Goal: Book appointment/travel/reservation

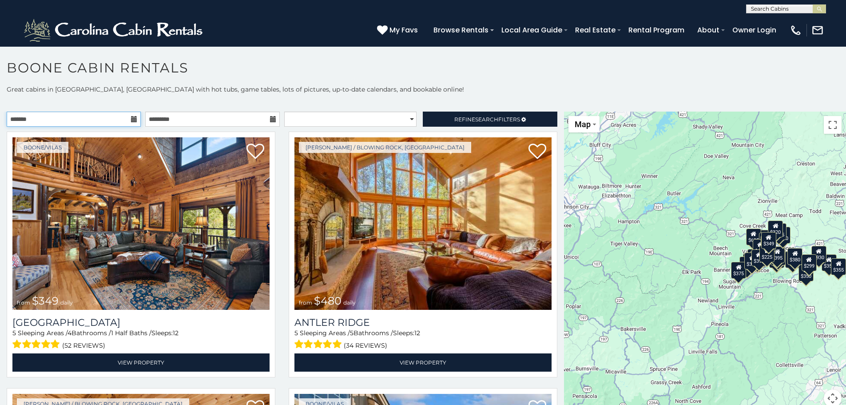
click at [112, 120] on input "text" at bounding box center [74, 118] width 134 height 15
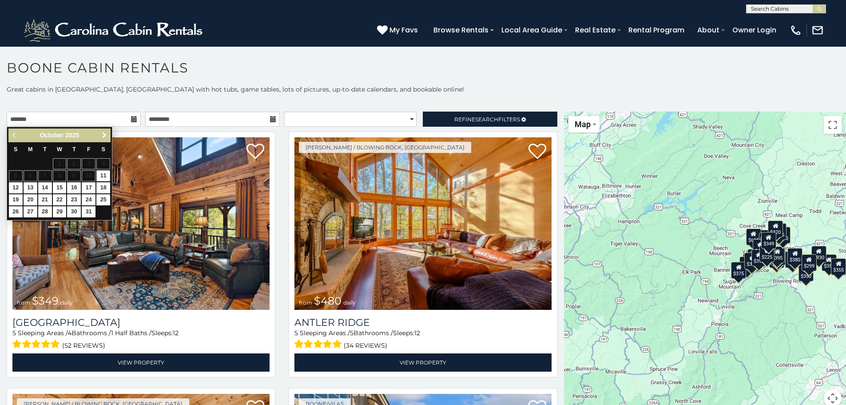
click at [105, 136] on span "Next" at bounding box center [104, 134] width 7 height 7
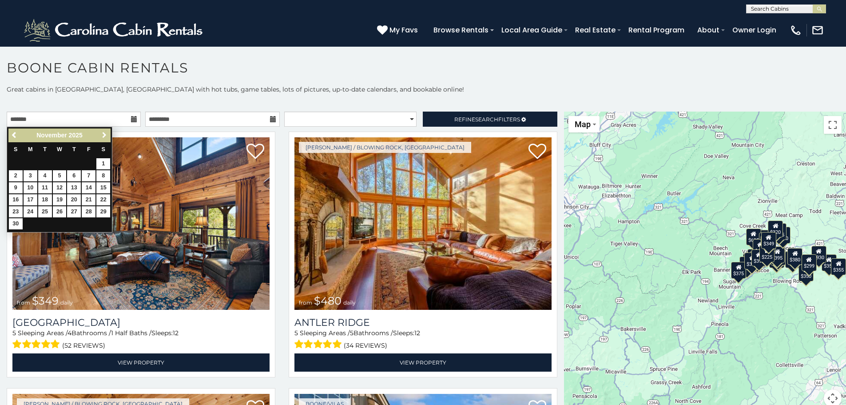
click at [105, 136] on span "Next" at bounding box center [104, 134] width 7 height 7
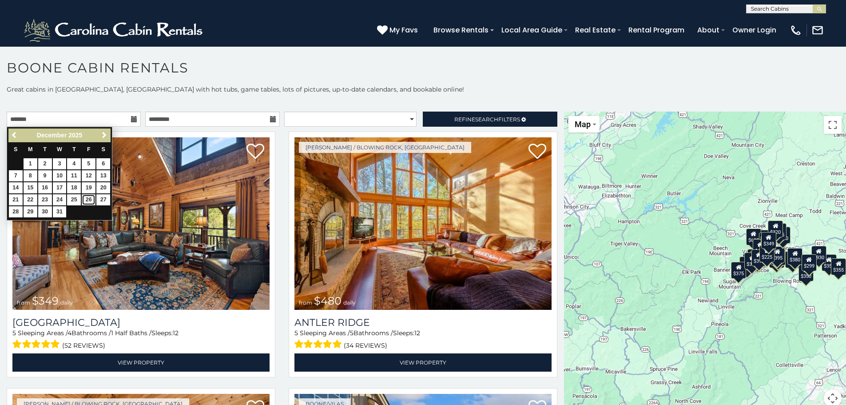
click at [91, 198] on link "26" at bounding box center [89, 199] width 14 height 11
type input "**********"
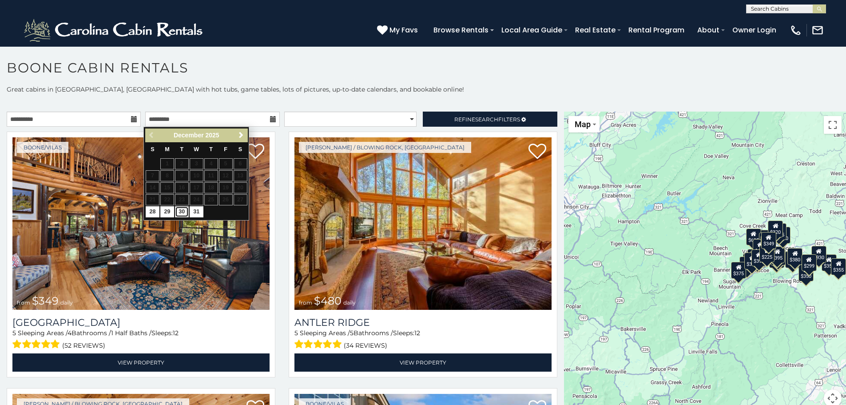
click at [182, 211] on link "30" at bounding box center [182, 211] width 14 height 11
type input "**********"
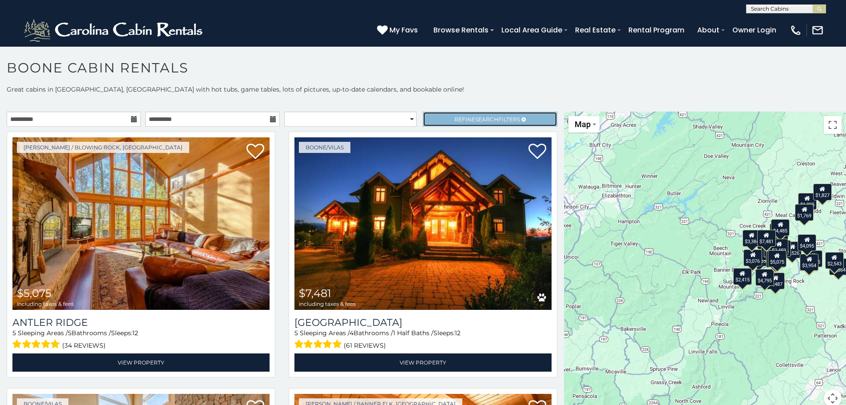
click at [437, 118] on link "Refine Search Filters" at bounding box center [490, 118] width 134 height 15
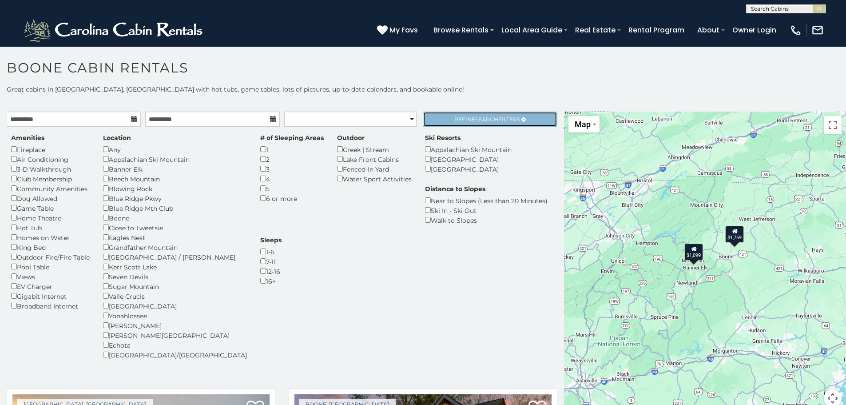
click at [455, 117] on span "Refine Search Filters" at bounding box center [487, 119] width 66 height 7
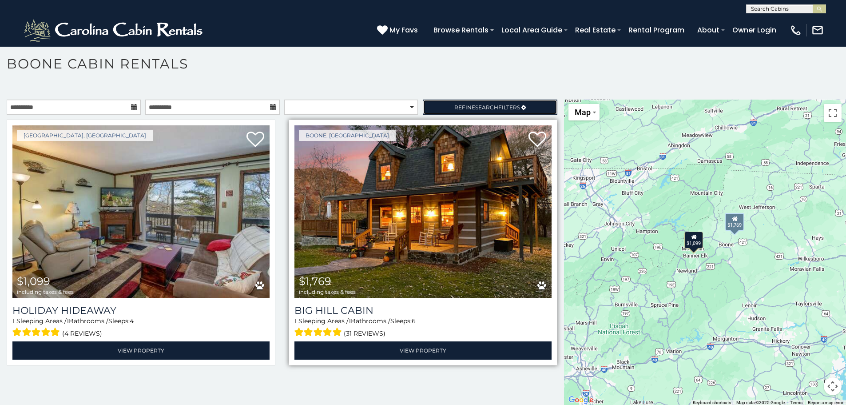
scroll to position [5, 0]
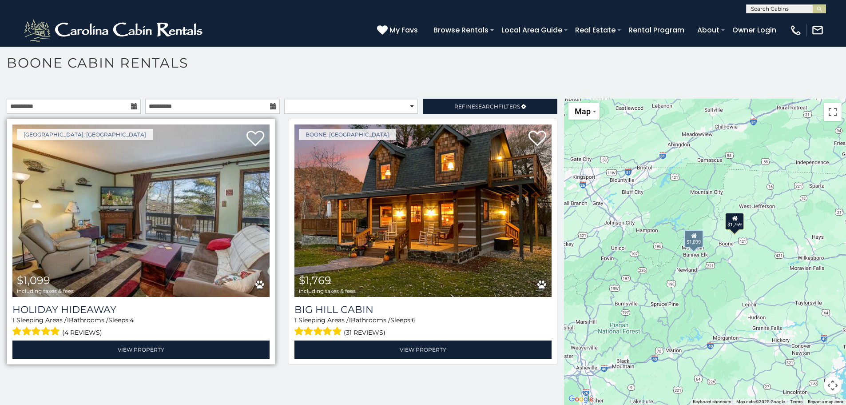
click at [184, 261] on img at bounding box center [140, 210] width 257 height 172
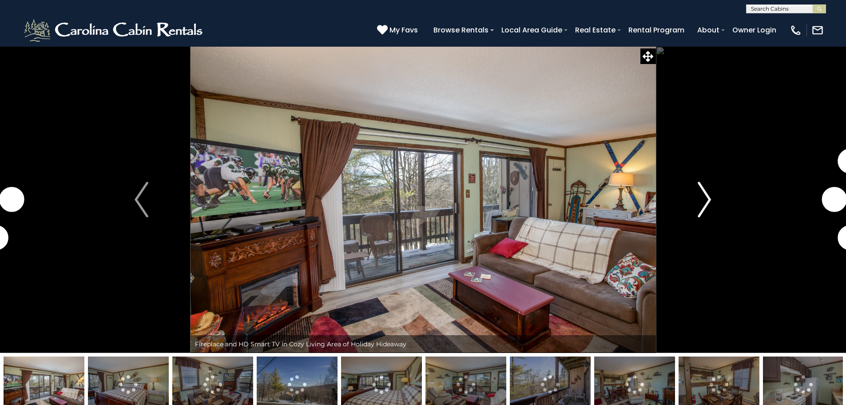
click at [708, 200] on img "Next" at bounding box center [704, 200] width 13 height 36
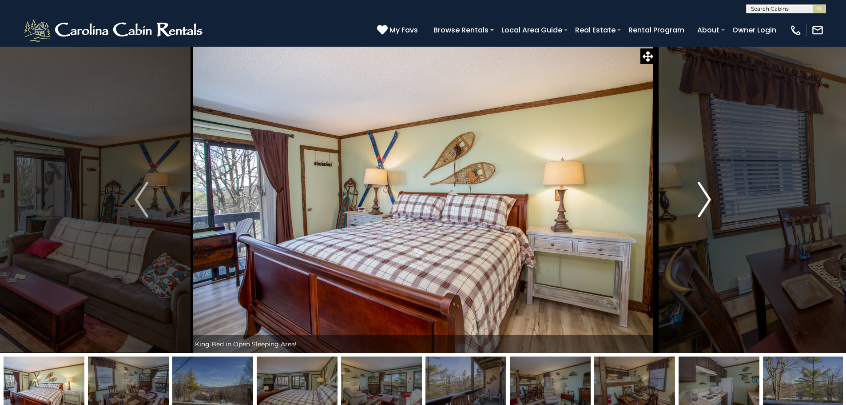
click at [708, 198] on img "Next" at bounding box center [704, 200] width 13 height 36
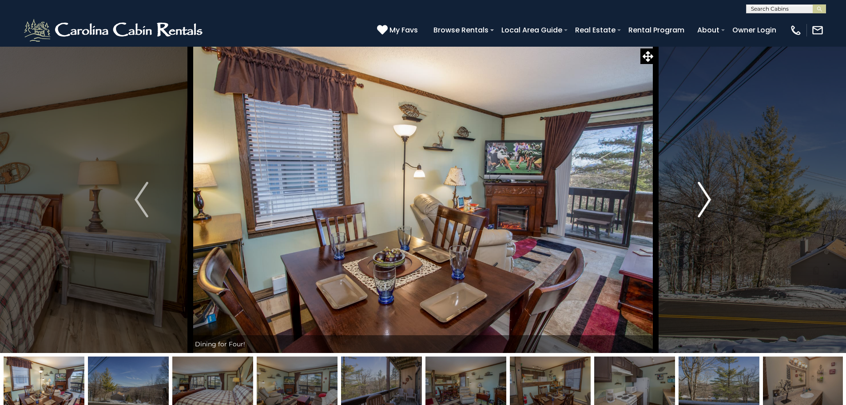
click at [708, 198] on img "Next" at bounding box center [704, 200] width 13 height 36
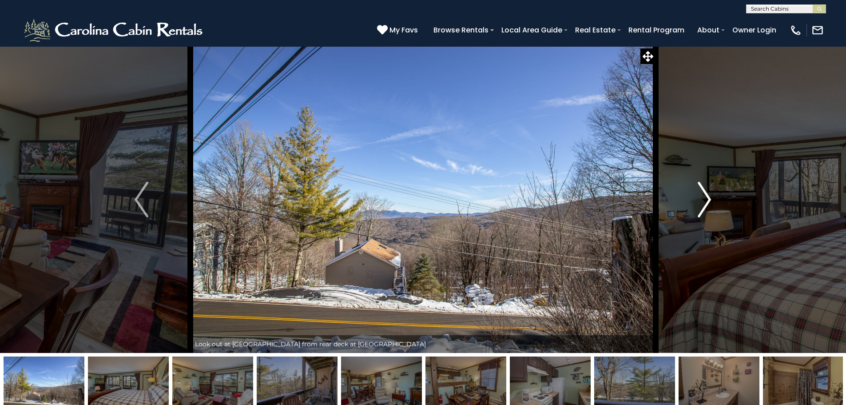
click at [708, 198] on img "Next" at bounding box center [704, 200] width 13 height 36
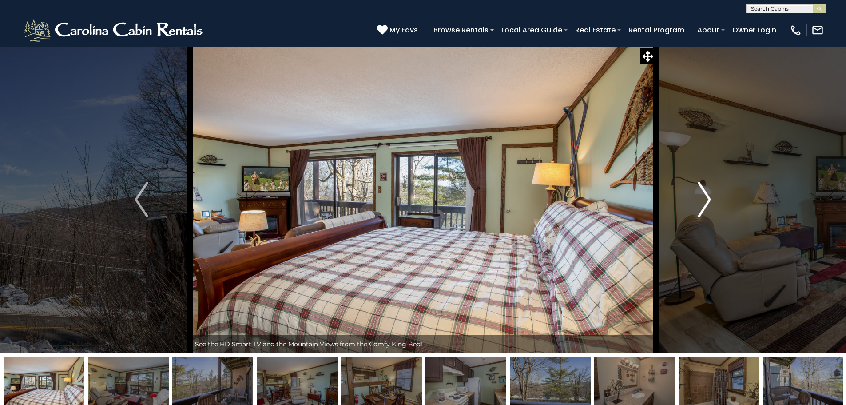
click at [708, 198] on img "Next" at bounding box center [704, 200] width 13 height 36
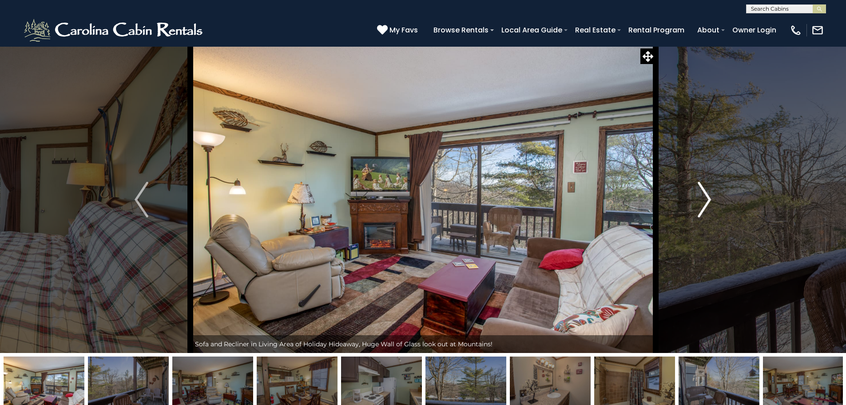
click at [708, 198] on img "Next" at bounding box center [704, 200] width 13 height 36
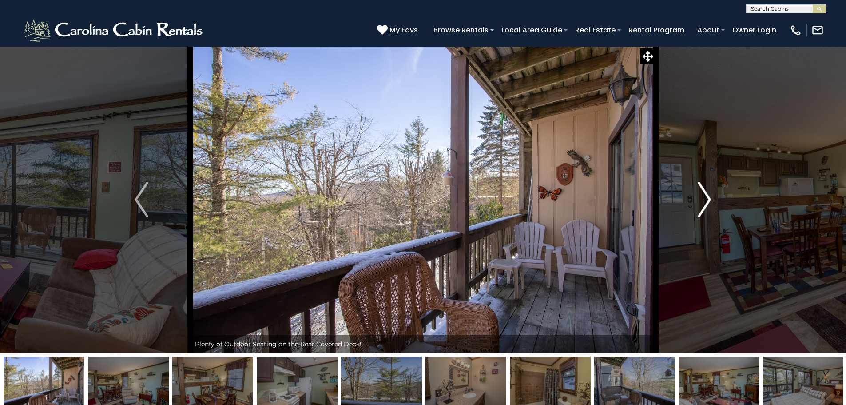
click at [708, 198] on img "Next" at bounding box center [704, 200] width 13 height 36
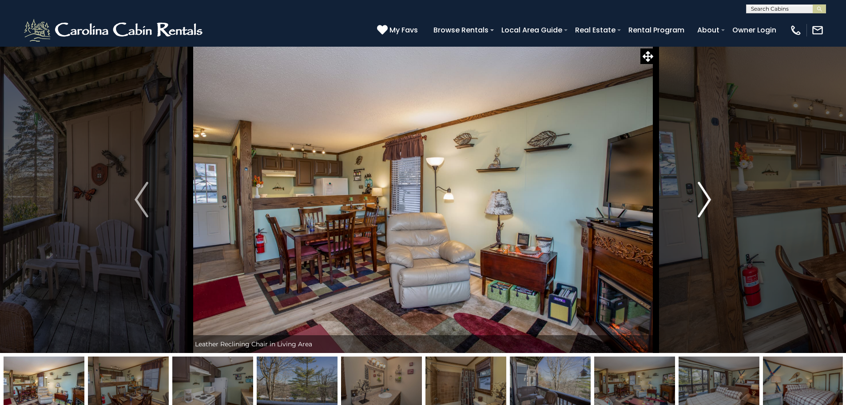
click at [708, 198] on img "Next" at bounding box center [704, 200] width 13 height 36
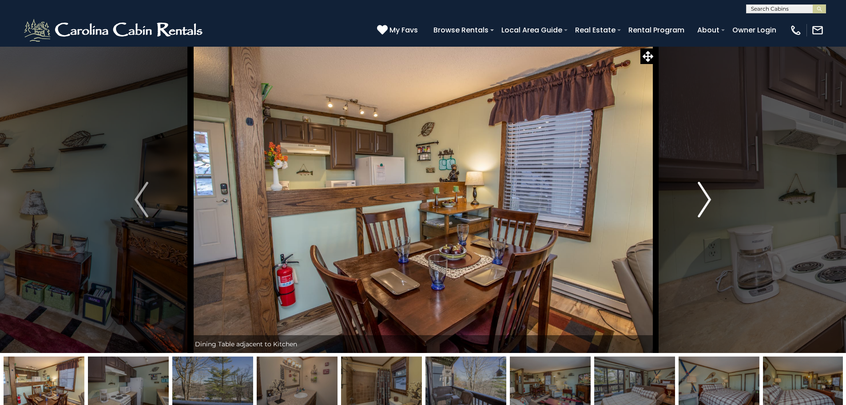
click at [708, 198] on img "Next" at bounding box center [704, 200] width 13 height 36
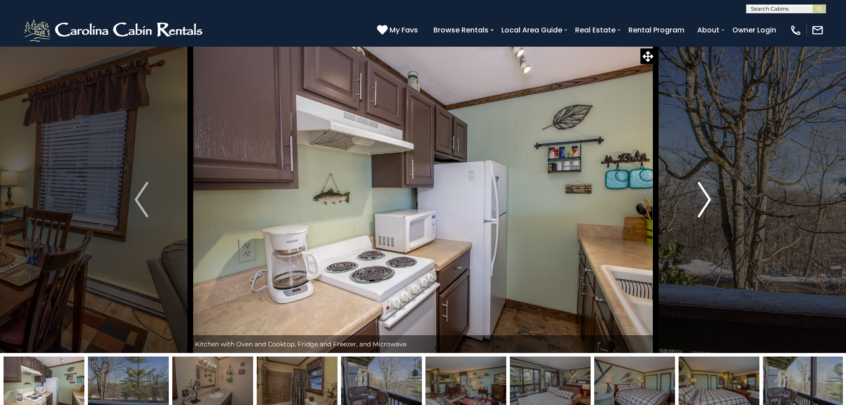
click at [708, 198] on img "Next" at bounding box center [704, 200] width 13 height 36
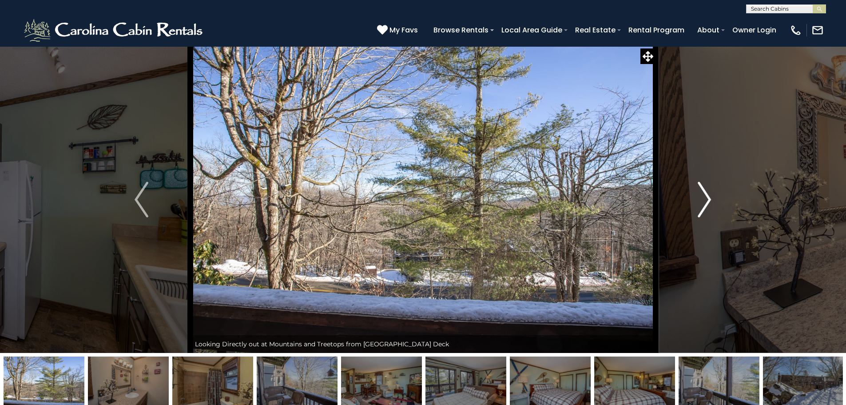
click at [708, 198] on img "Next" at bounding box center [704, 200] width 13 height 36
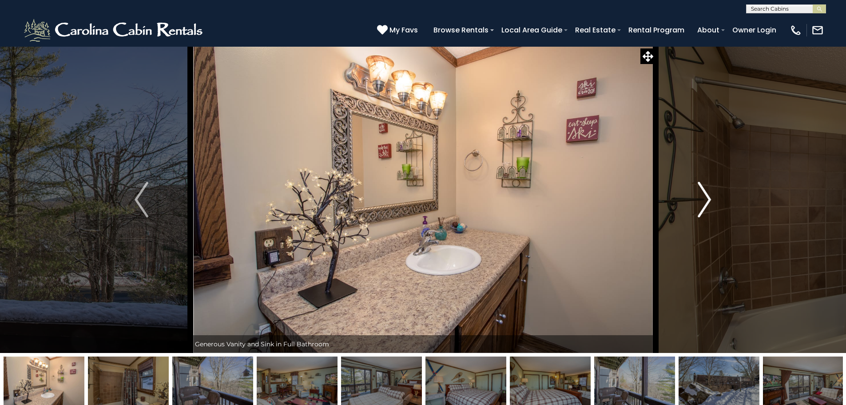
click at [708, 198] on img "Next" at bounding box center [704, 200] width 13 height 36
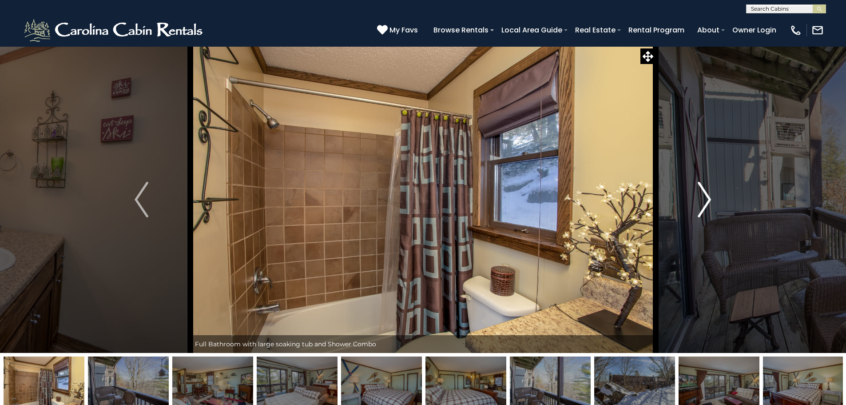
click at [708, 198] on img "Next" at bounding box center [704, 200] width 13 height 36
